Goal: Information Seeking & Learning: Learn about a topic

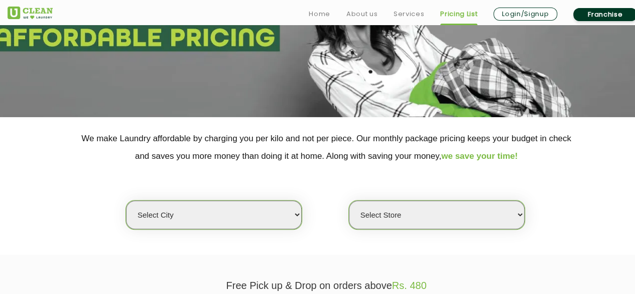
scroll to position [151, 0]
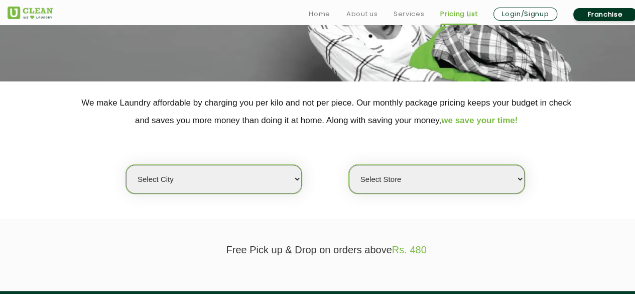
click at [261, 183] on select "Select city [GEOGRAPHIC_DATA] [GEOGRAPHIC_DATA] [GEOGRAPHIC_DATA] [GEOGRAPHIC_D…" at bounding box center [214, 179] width 176 height 29
select select "37"
click at [126, 165] on select "Select city [GEOGRAPHIC_DATA] [GEOGRAPHIC_DATA] [GEOGRAPHIC_DATA] [GEOGRAPHIC_D…" at bounding box center [214, 179] width 176 height 29
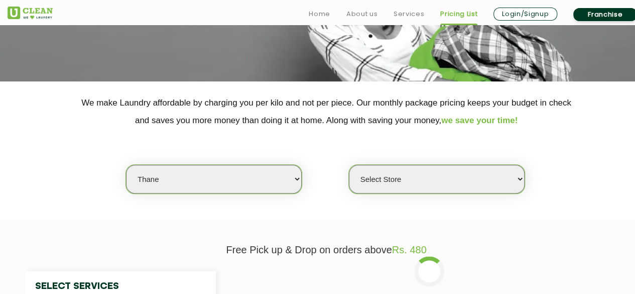
click at [451, 174] on select "Select Store [GEOGRAPHIC_DATA][PERSON_NAME]" at bounding box center [437, 179] width 176 height 29
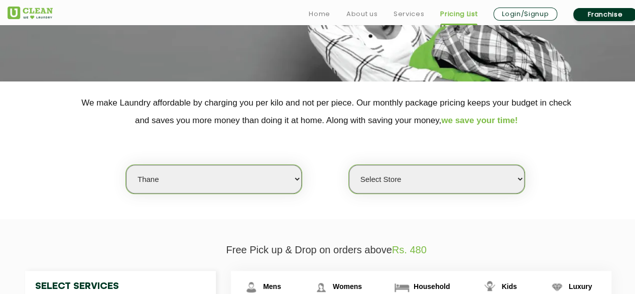
select select "371"
click at [349, 165] on select "Select Store [GEOGRAPHIC_DATA][PERSON_NAME]" at bounding box center [437, 179] width 176 height 29
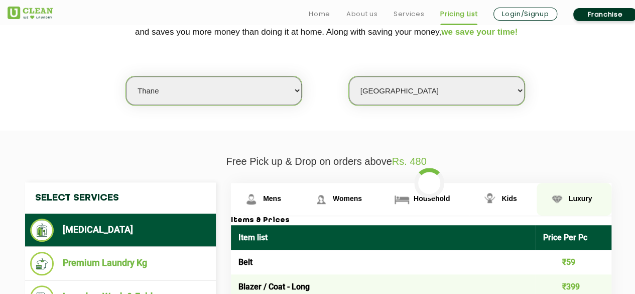
scroll to position [251, 0]
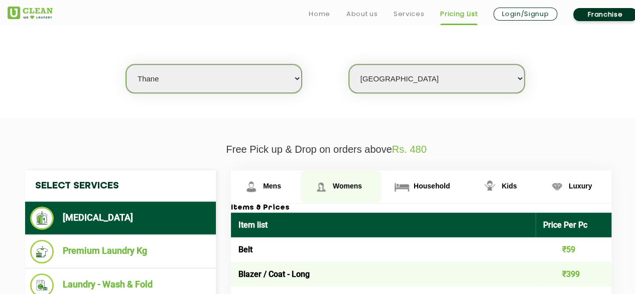
click at [344, 180] on link "Womens" at bounding box center [341, 186] width 81 height 33
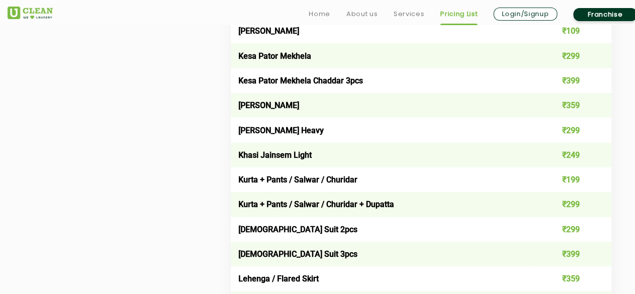
scroll to position [1858, 0]
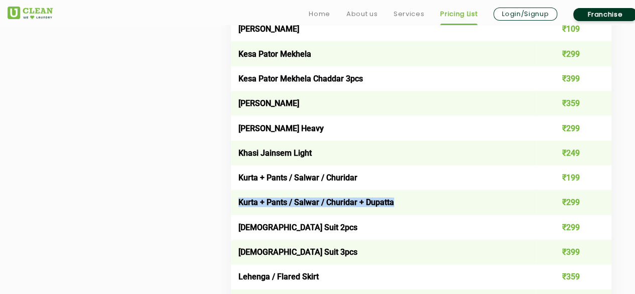
drag, startPoint x: 395, startPoint y: 209, endPoint x: 237, endPoint y: 207, distance: 157.7
click at [237, 207] on td "Kurta + Pants / Salwar / Churidar + Dupatta" at bounding box center [383, 202] width 305 height 25
copy td "Kurta + Pants / Salwar / Churidar + Dupatta"
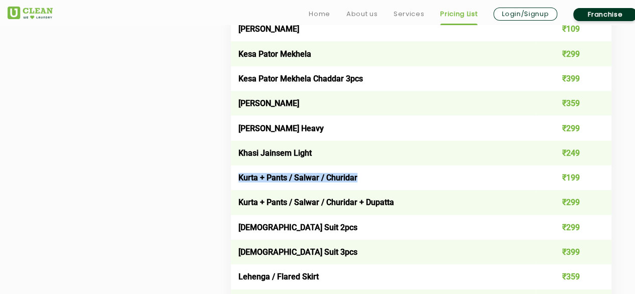
drag, startPoint x: 358, startPoint y: 188, endPoint x: 240, endPoint y: 184, distance: 117.6
click at [240, 184] on td "Kurta + Pants / Salwar / Churidar" at bounding box center [383, 177] width 305 height 25
copy td "Kurta + Pants / Salwar / Churidar"
